Goal: Information Seeking & Learning: Learn about a topic

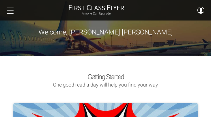
click at [12, 10] on button at bounding box center [10, 10] width 7 height 7
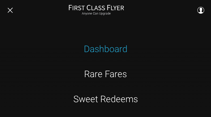
scroll to position [82, 0]
click at [11, 10] on span at bounding box center [10, 10] width 7 height 1
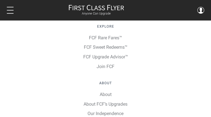
scroll to position [912, 0]
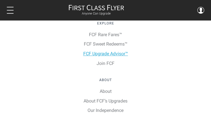
click at [101, 53] on link "FCF Upgrade Advisor™" at bounding box center [105, 53] width 45 height 5
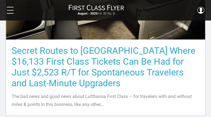
scroll to position [314, 0]
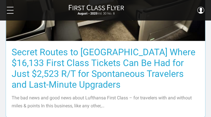
click at [104, 51] on h3 "Secret Routes to [GEOGRAPHIC_DATA] Where $16,133 First Class Tickets Can Be Had…" at bounding box center [106, 67] width 188 height 43
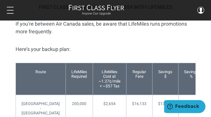
scroll to position [1556, 0]
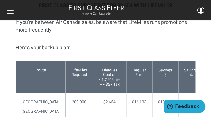
drag, startPoint x: 210, startPoint y: 29, endPoint x: 209, endPoint y: 41, distance: 12.8
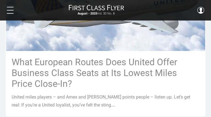
scroll to position [755, 0]
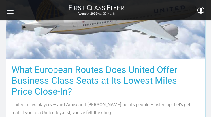
click at [96, 64] on h3 "What European Routes Does United Offer Business Class Seats at Its Lowest Miles…" at bounding box center [106, 80] width 188 height 32
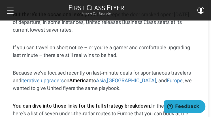
scroll to position [225, 3]
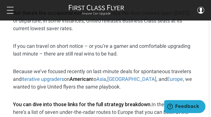
click at [108, 67] on p "Because we’ve focused recently on last‑minute deals for spontaneous travelers a…" at bounding box center [103, 78] width 180 height 23
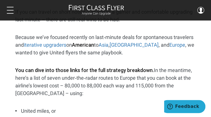
scroll to position [258, 0]
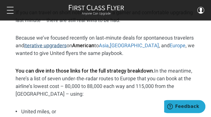
click at [41, 42] on link "iterative upgraders" at bounding box center [45, 45] width 43 height 6
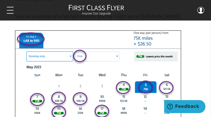
scroll to position [1523, 1]
